Goal: Transaction & Acquisition: Register for event/course

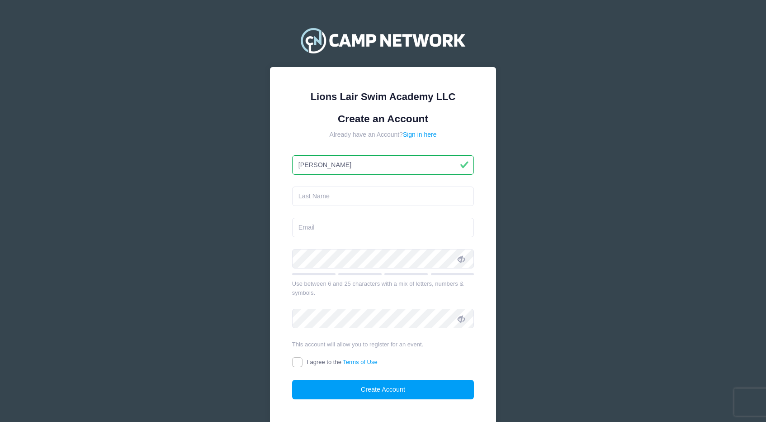
type input "[PERSON_NAME]"
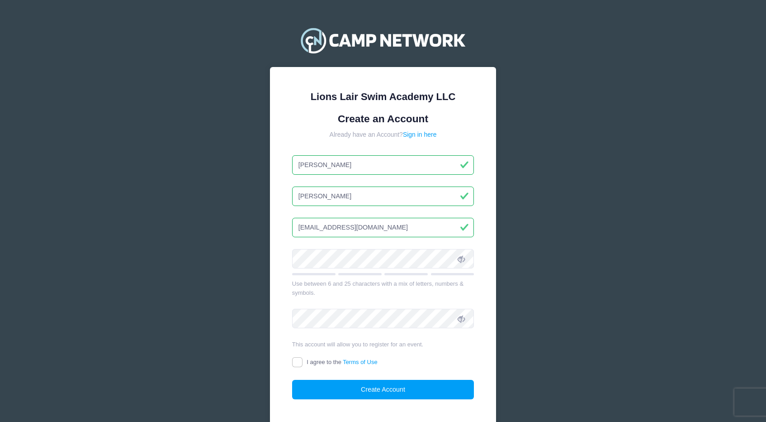
type input "[EMAIL_ADDRESS][DOMAIN_NAME]"
click at [299, 358] on input "I agree to the Terms of Use" at bounding box center [297, 362] width 10 height 10
checkbox input "true"
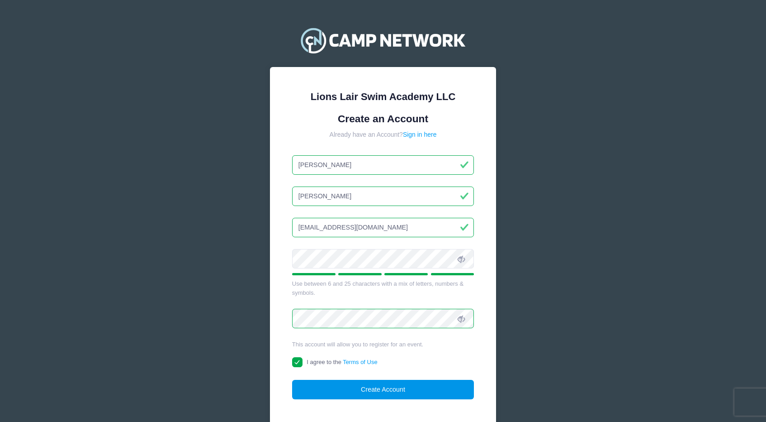
click at [398, 386] on button "Create Account" at bounding box center [383, 388] width 182 height 19
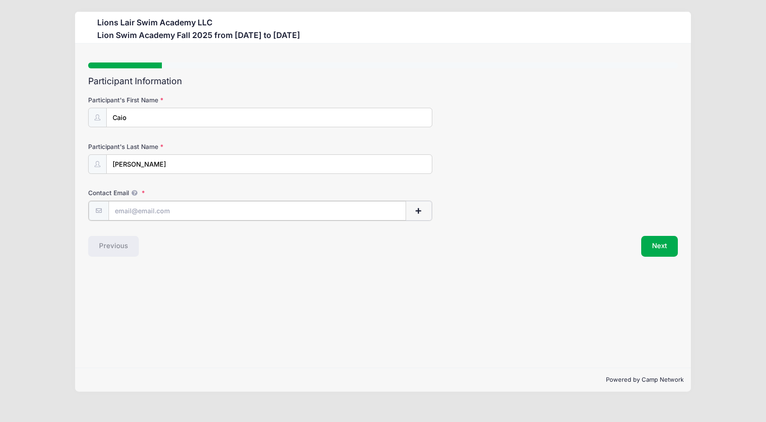
type input "[EMAIL_ADDRESS][DOMAIN_NAME]"
click at [662, 247] on button "Next" at bounding box center [659, 245] width 37 height 21
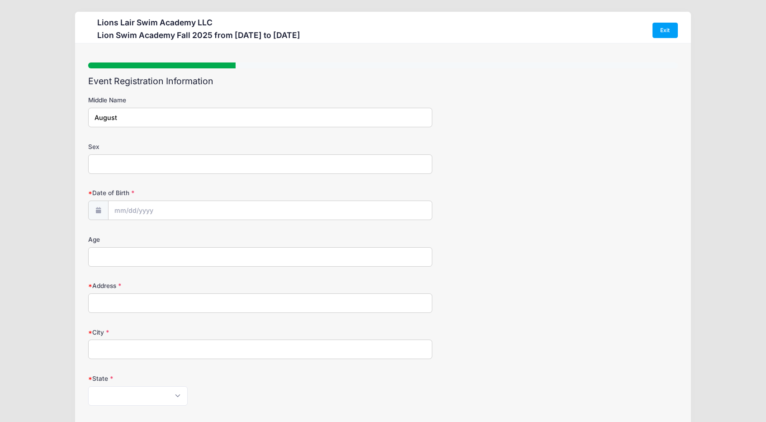
type input "August"
type input "[DEMOGRAPHIC_DATA]"
click at [119, 206] on input "Date of Birth" at bounding box center [270, 210] width 323 height 19
click at [203, 237] on span at bounding box center [205, 236] width 6 height 7
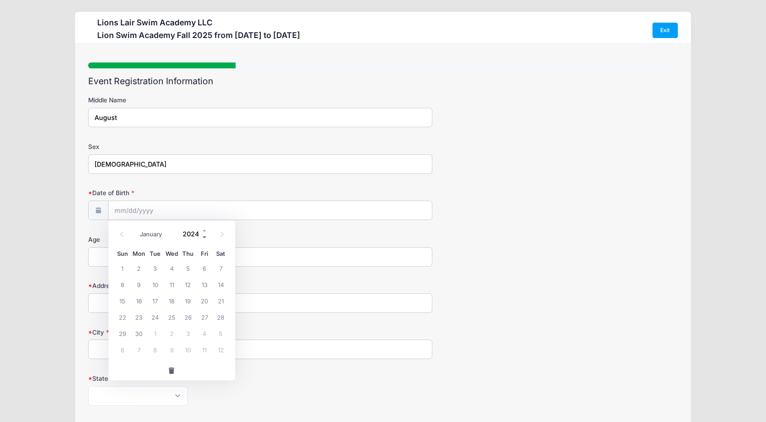
click at [203, 237] on span at bounding box center [205, 236] width 6 height 7
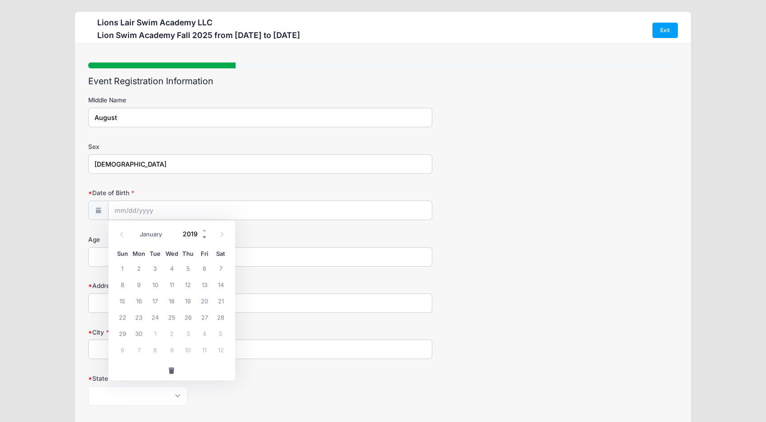
click at [203, 237] on span at bounding box center [205, 236] width 6 height 7
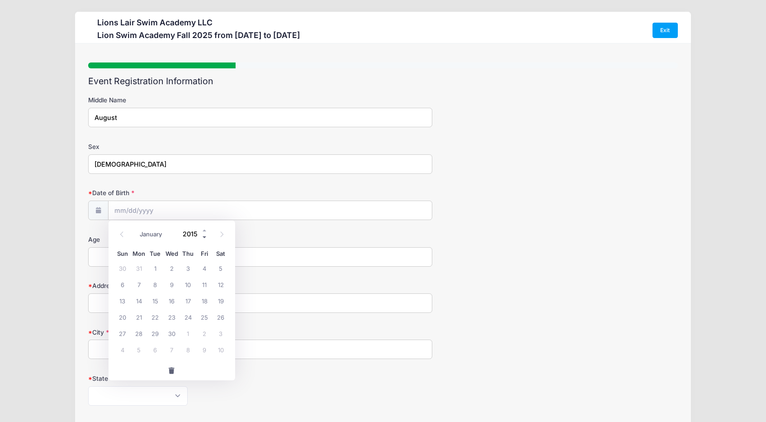
type input "2014"
click at [123, 235] on icon at bounding box center [122, 234] width 6 height 6
select select "6"
click at [170, 289] on span "9" at bounding box center [172, 284] width 16 height 16
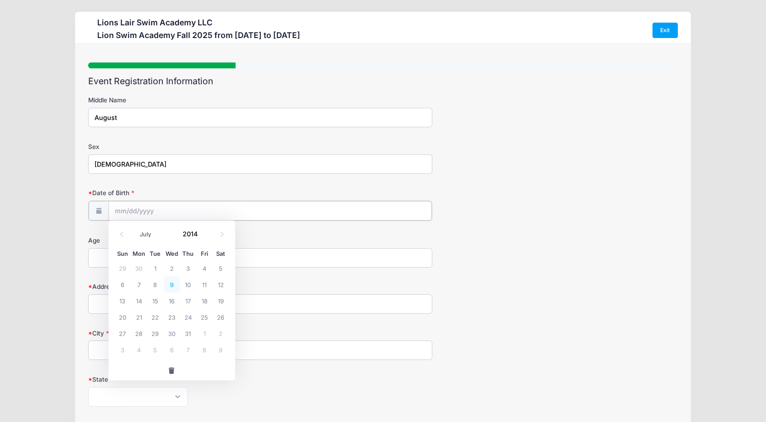
type input "[DATE]"
click at [164, 261] on input "Age" at bounding box center [260, 256] width 344 height 19
type input "11"
click at [148, 312] on form "Middle Name August Sex [DEMOGRAPHIC_DATA] Date of Birth [DATE] Age 11 Address C…" at bounding box center [382, 358] width 589 height 526
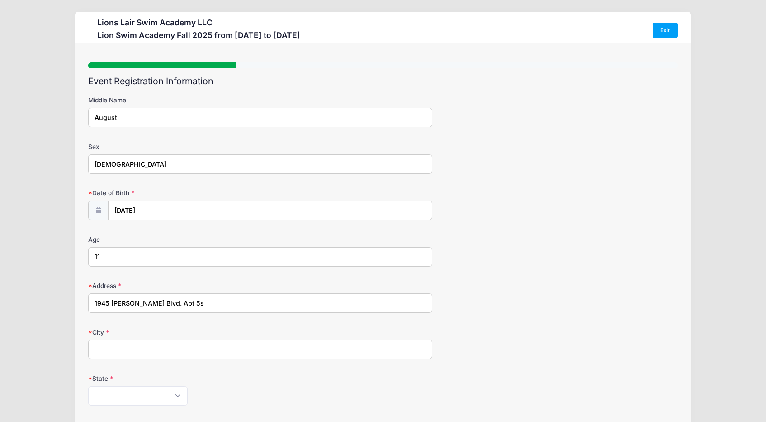
type input "1945 [PERSON_NAME] Blvd. Apt 5s"
type input "[US_STATE]"
click at [205, 370] on form "Middle Name August Sex [DEMOGRAPHIC_DATA] Date of Birth [DATE] Age 11 Address C…" at bounding box center [382, 358] width 589 height 526
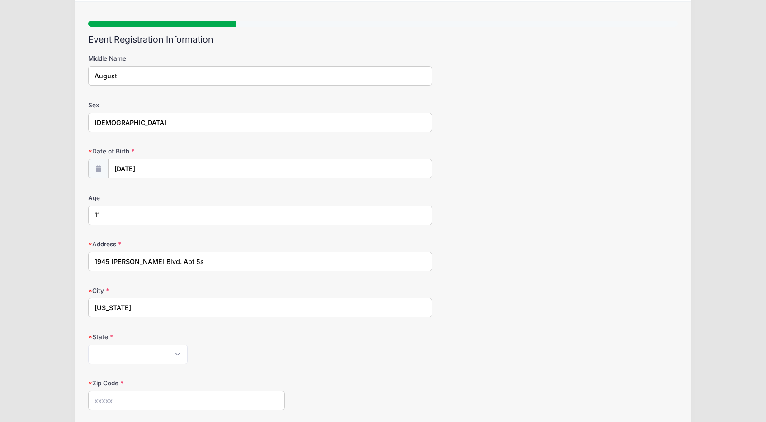
scroll to position [43, 0]
select select "NY"
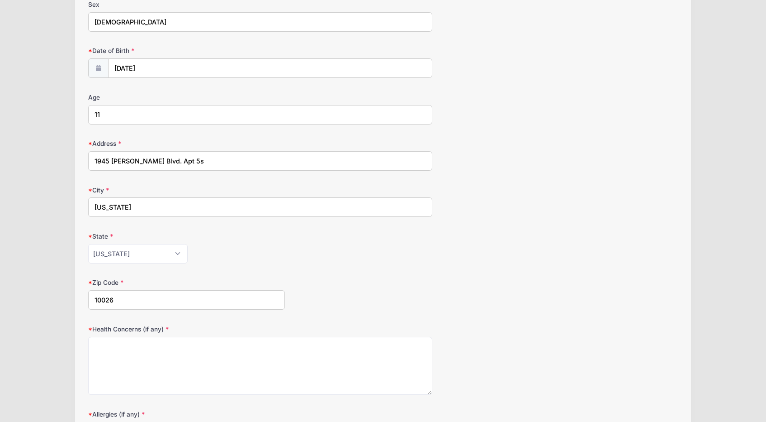
scroll to position [143, 0]
type input "10026"
click at [156, 363] on textarea "Health Concerns (if any)" at bounding box center [260, 365] width 344 height 58
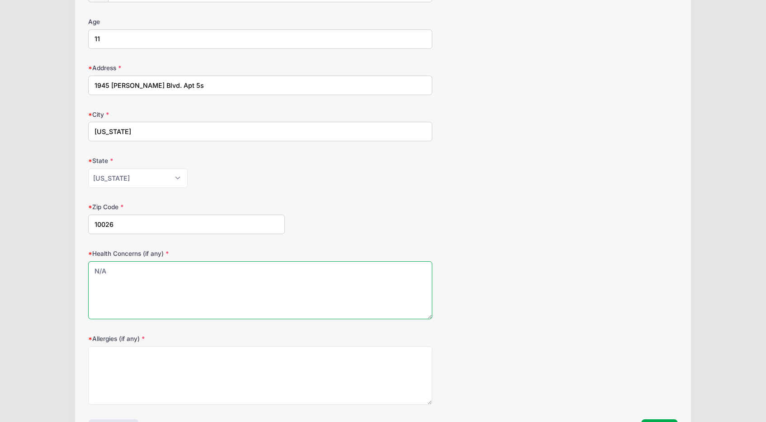
scroll to position [218, 0]
type textarea "N/A"
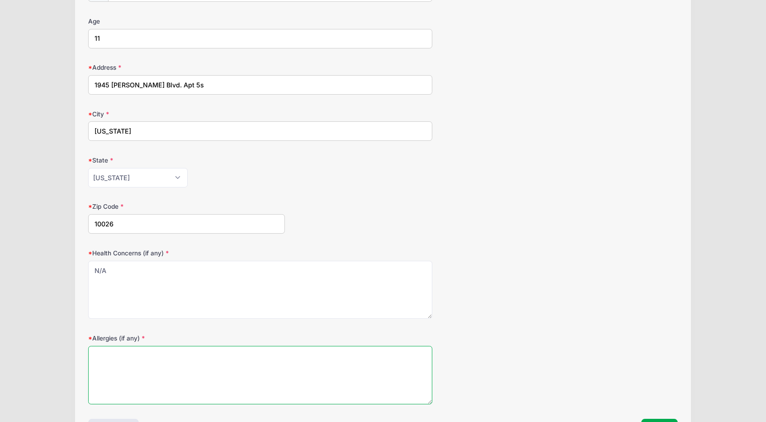
click at [145, 363] on textarea "Allergies (if any)" at bounding box center [260, 375] width 344 height 58
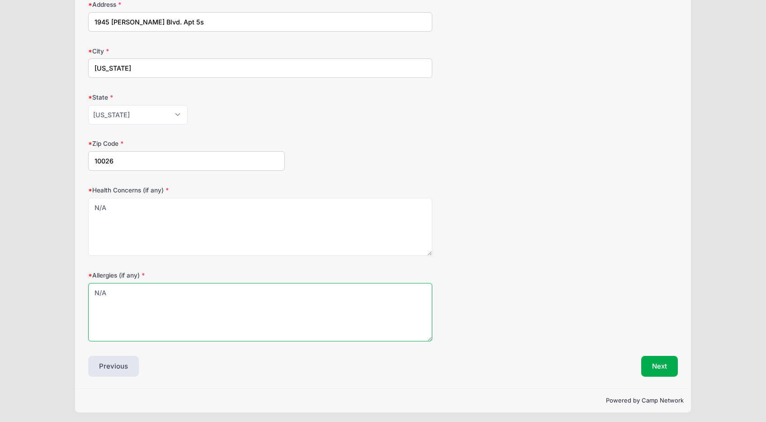
scroll to position [280, 0]
type textarea "N/A"
click at [655, 360] on button "Next" at bounding box center [659, 366] width 37 height 21
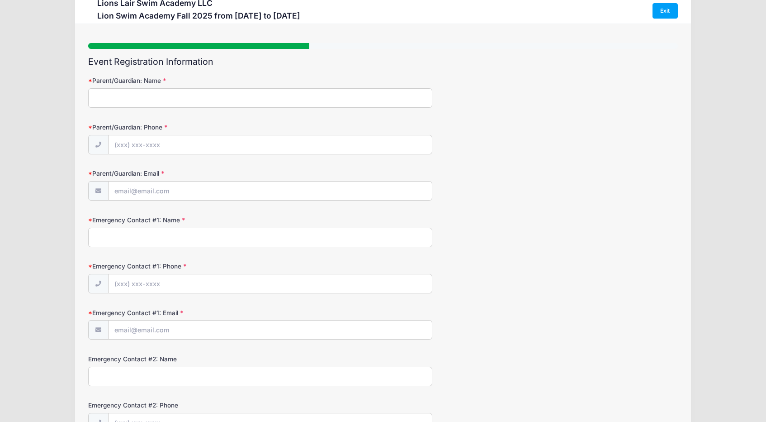
scroll to position [0, 0]
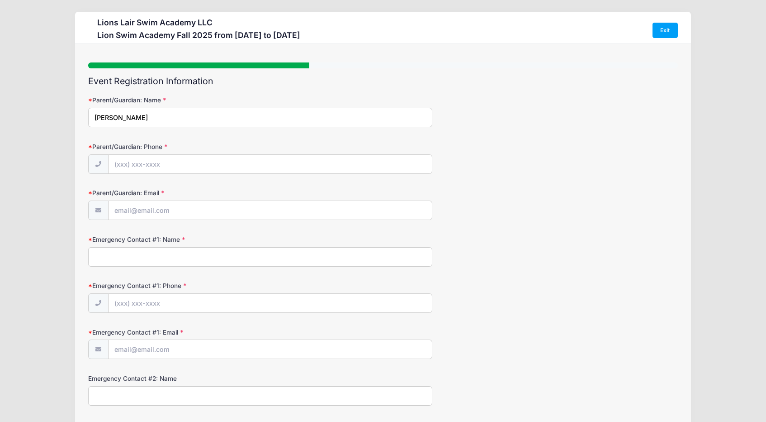
type input "[PERSON_NAME]"
click at [261, 141] on form "Parent/Guardian: Name [PERSON_NAME] Parent/Guardian: Phone Parent/Guardian: Ema…" at bounding box center [382, 296] width 589 height 402
type input "[PHONE_NUMBER]"
type input "[EMAIL_ADDRESS][DOMAIN_NAME]"
type input "[PERSON_NAME]"
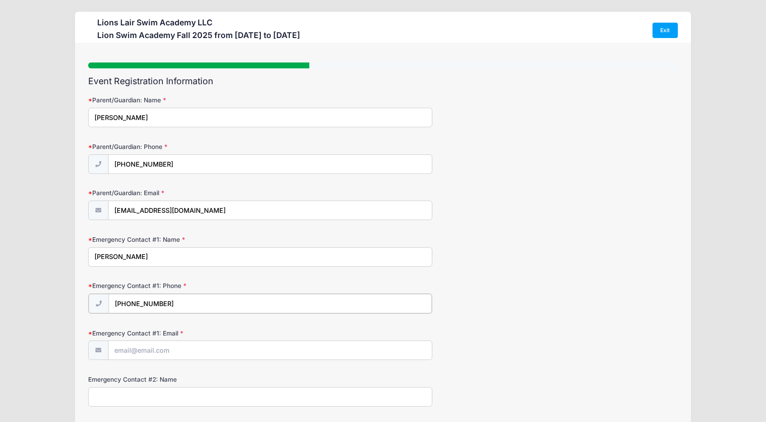
type input "[PHONE_NUMBER]"
type input "[EMAIL_ADDRESS][DOMAIN_NAME]"
click at [222, 288] on label "Emergency Contact #1: Phone" at bounding box center [186, 285] width 196 height 9
click at [222, 293] on input "[PHONE_NUMBER]" at bounding box center [270, 302] width 324 height 19
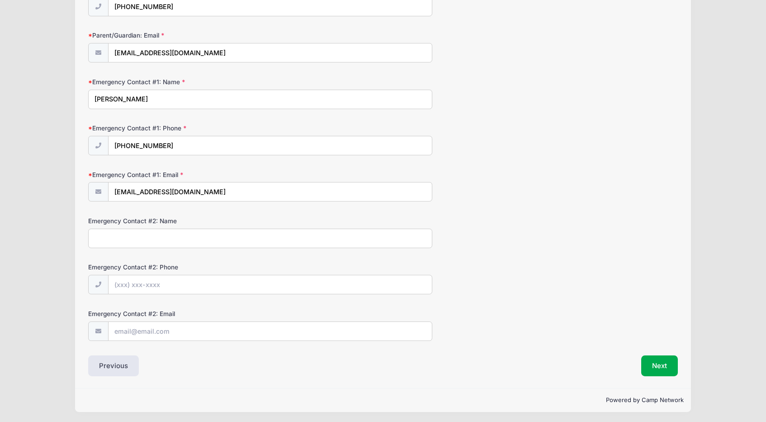
scroll to position [156, 0]
type input "[PERSON_NAME]"
type input "[PHONE_NUMBER]"
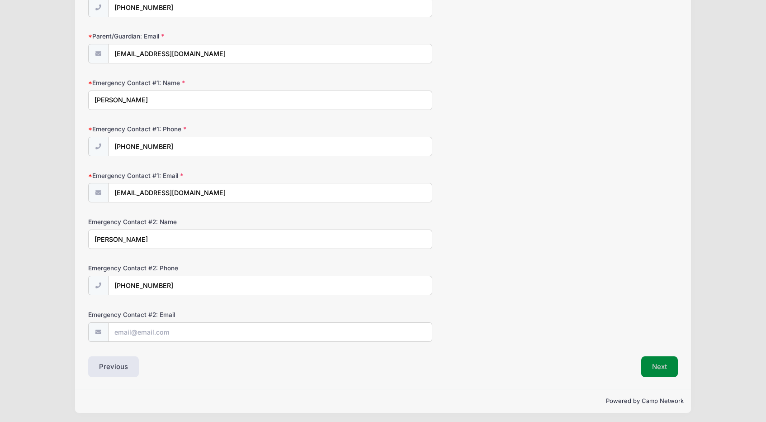
click at [659, 361] on button "Next" at bounding box center [659, 366] width 37 height 21
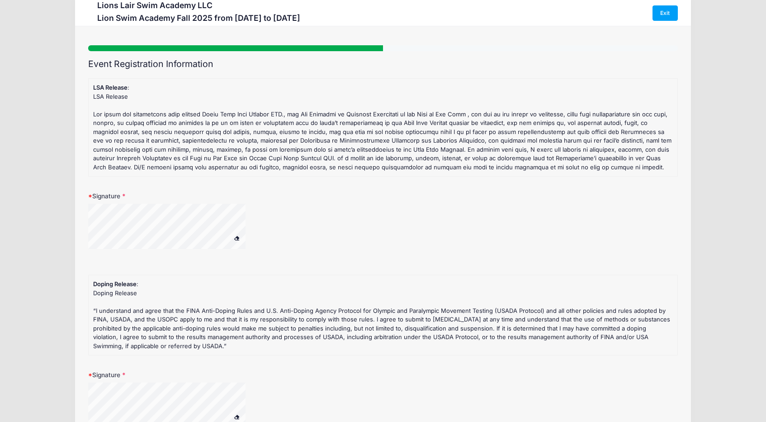
scroll to position [0, 0]
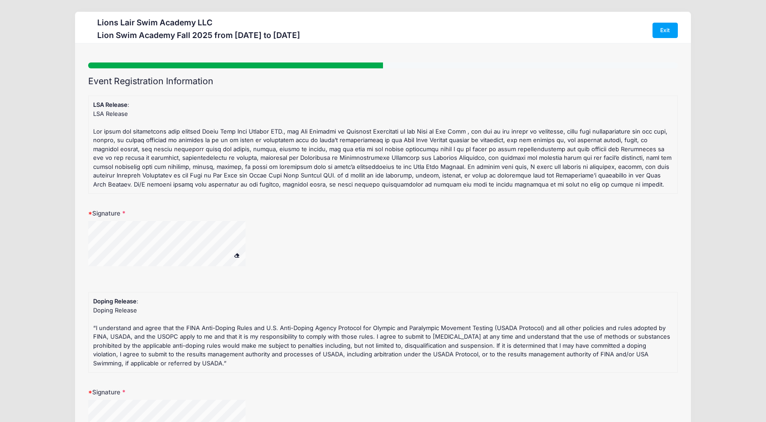
click at [213, 109] on div "LSA Release : LSA Release" at bounding box center [382, 144] width 579 height 88
click at [236, 253] on span at bounding box center [236, 254] width 6 height 5
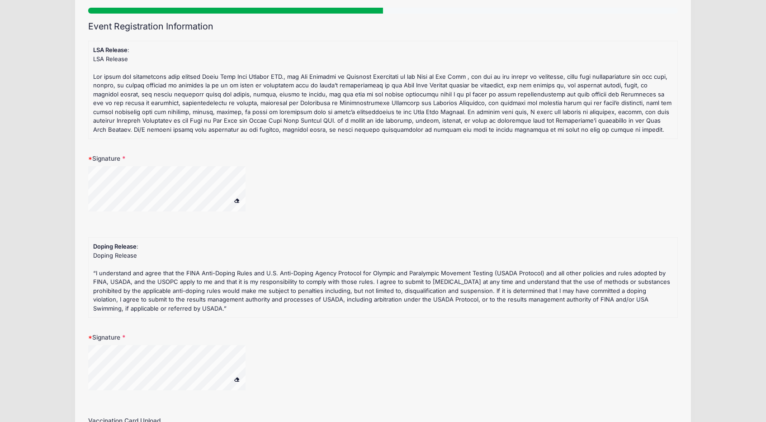
scroll to position [66, 0]
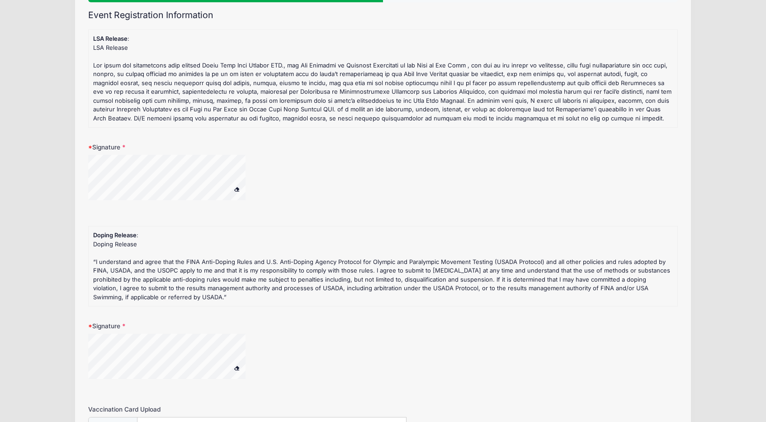
click at [237, 365] on span at bounding box center [236, 367] width 6 height 5
click at [231, 326] on div "Signature" at bounding box center [382, 355] width 589 height 69
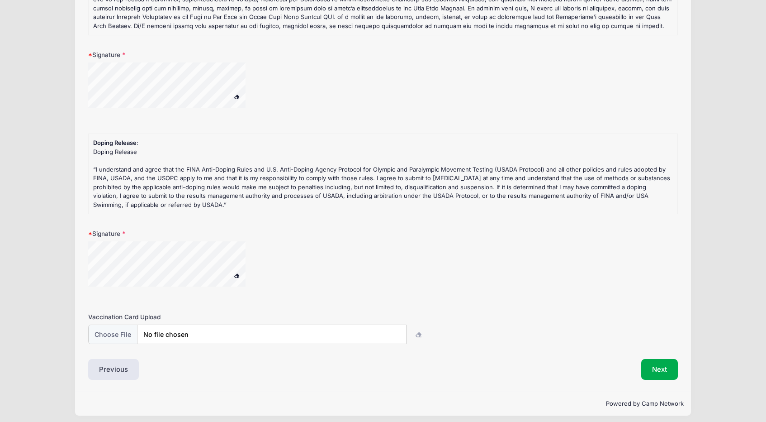
scroll to position [158, 0]
click at [419, 335] on icon "button" at bounding box center [419, 335] width 7 height 0
click at [123, 329] on input "file" at bounding box center [247, 334] width 318 height 19
type input "C:\fakepath\Caio Health Form 2024.pdf"
click at [662, 361] on button "Next" at bounding box center [659, 369] width 37 height 21
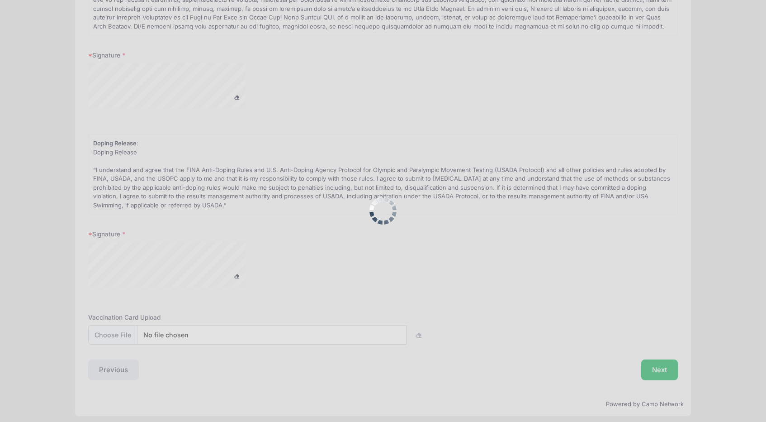
scroll to position [0, 0]
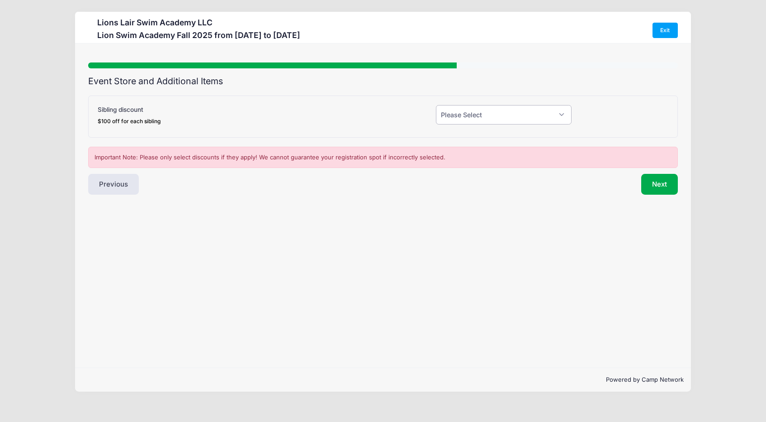
select select "0"
click at [655, 182] on button "Next" at bounding box center [659, 184] width 37 height 21
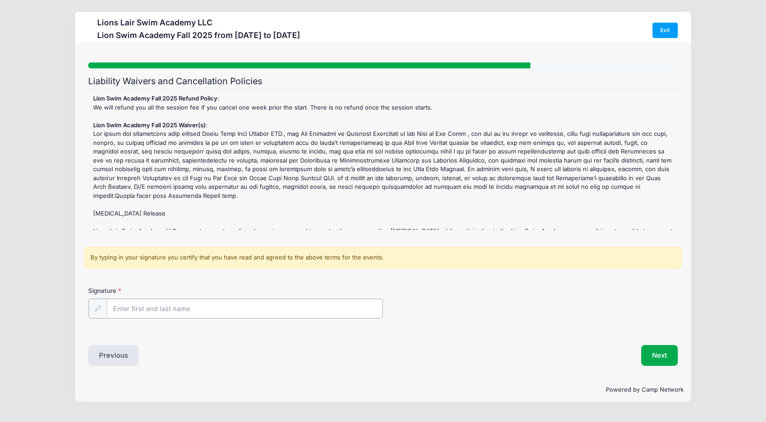
click at [141, 308] on input "Signature" at bounding box center [245, 308] width 276 height 19
type input "[PERSON_NAME]"
click at [662, 353] on button "Next" at bounding box center [659, 354] width 37 height 21
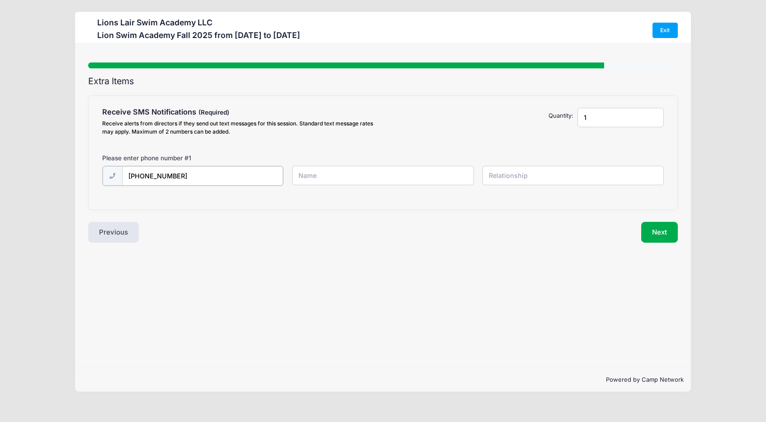
type input "[PHONE_NUMBER]"
type input "[PERSON_NAME]"
type input "Mother"
click at [660, 228] on button "Next" at bounding box center [659, 231] width 37 height 21
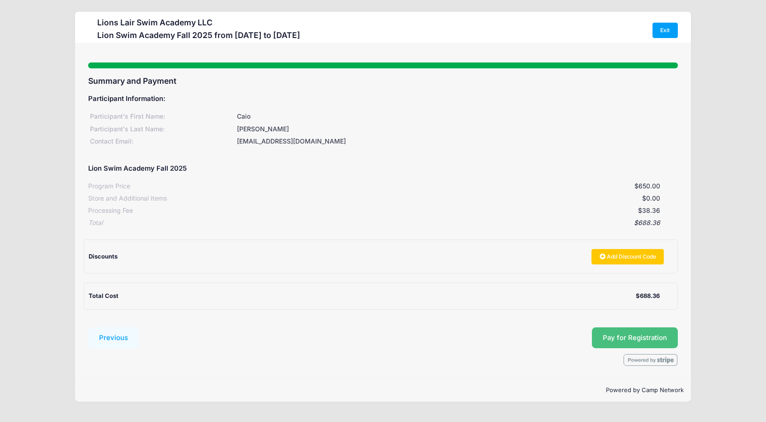
click at [641, 334] on button "Pay for Registration" at bounding box center [635, 337] width 86 height 21
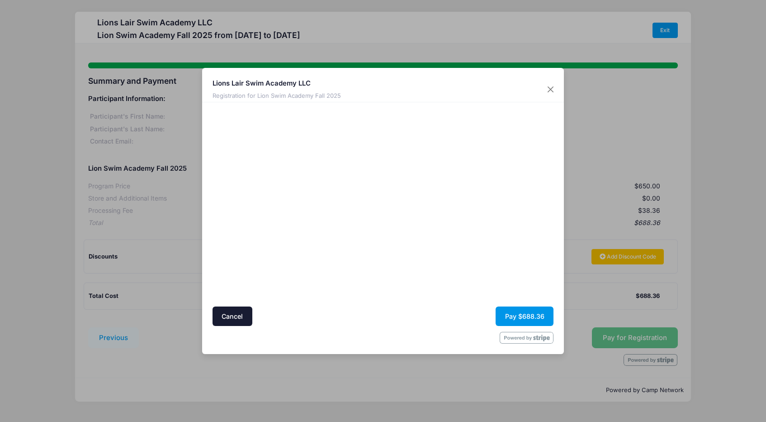
click at [520, 316] on button "Pay $688.36" at bounding box center [525, 315] width 58 height 19
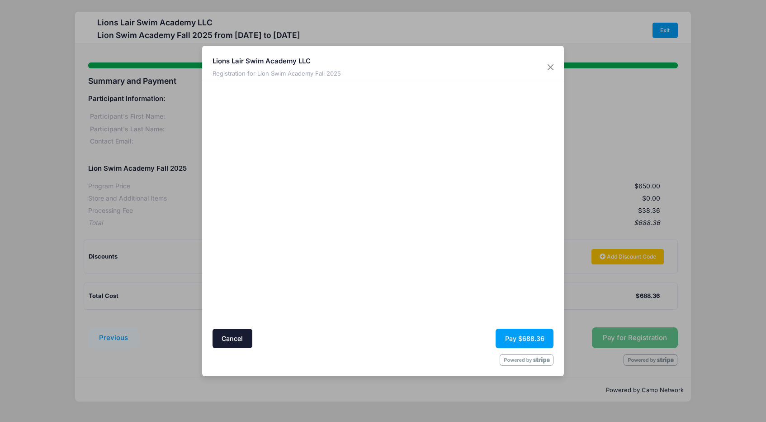
click at [369, 349] on form "Cancel Pay $688.36" at bounding box center [383, 225] width 341 height 281
click at [513, 336] on button "Pay $688.36" at bounding box center [525, 337] width 58 height 19
